Goal: Feedback & Contribution: Leave review/rating

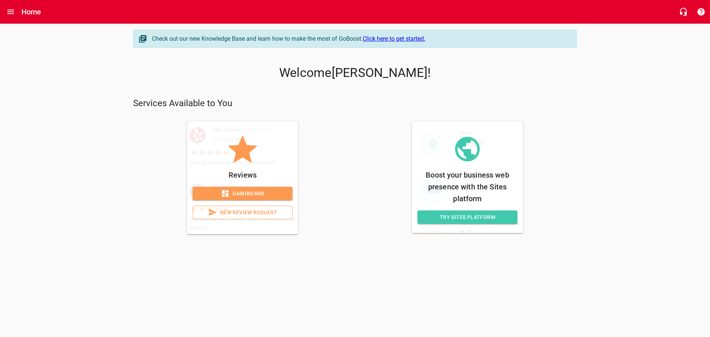
click at [268, 213] on span "New Review Request" at bounding box center [242, 212] width 87 height 9
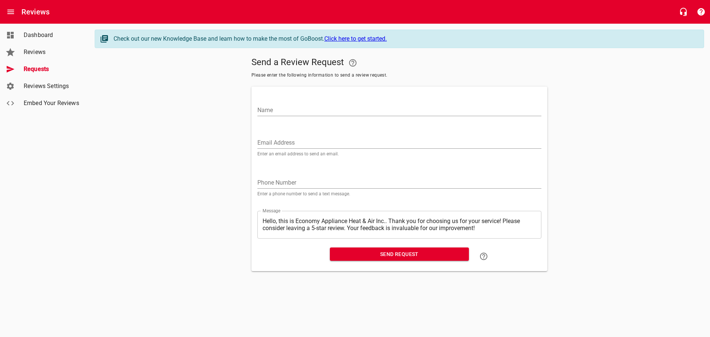
click at [336, 105] on input "Name" at bounding box center [399, 110] width 284 height 12
paste input "[PERSON_NAME]"
type input "[PERSON_NAME]"
click at [278, 142] on input "Email Address" at bounding box center [399, 143] width 284 height 12
paste input "[EMAIL_ADDRESS][DOMAIN_NAME]"
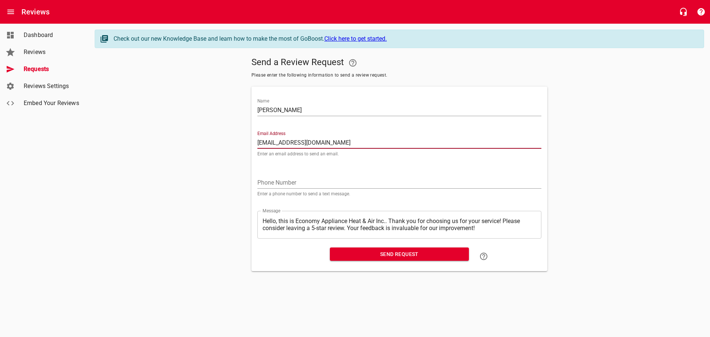
type input "[EMAIL_ADDRESS][DOMAIN_NAME]"
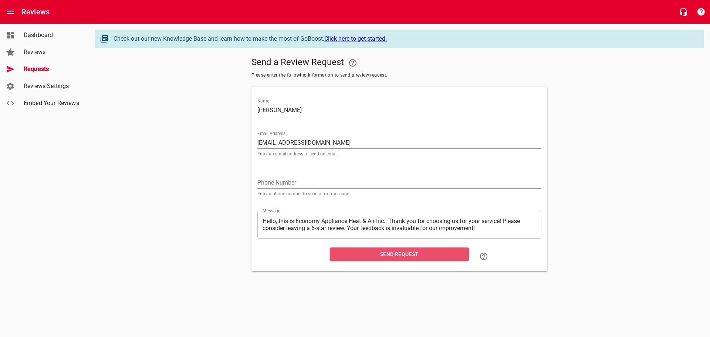
click at [412, 252] on span "Send Request" at bounding box center [399, 253] width 127 height 9
